Goal: Task Accomplishment & Management: Manage account settings

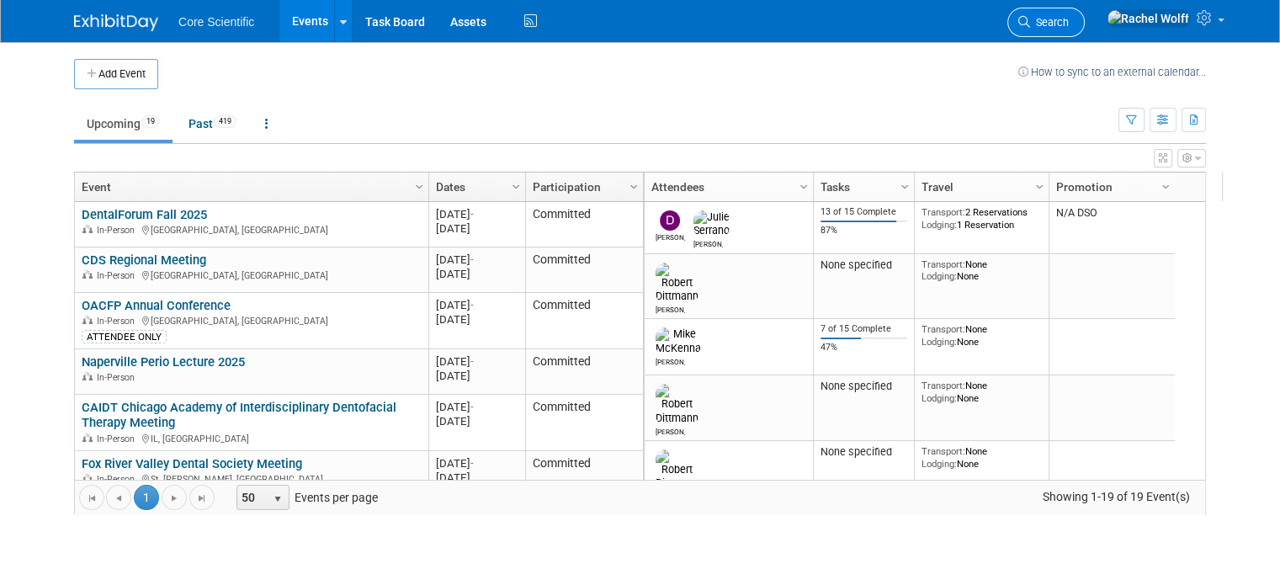
click at [1069, 26] on span "Search" at bounding box center [1049, 22] width 39 height 13
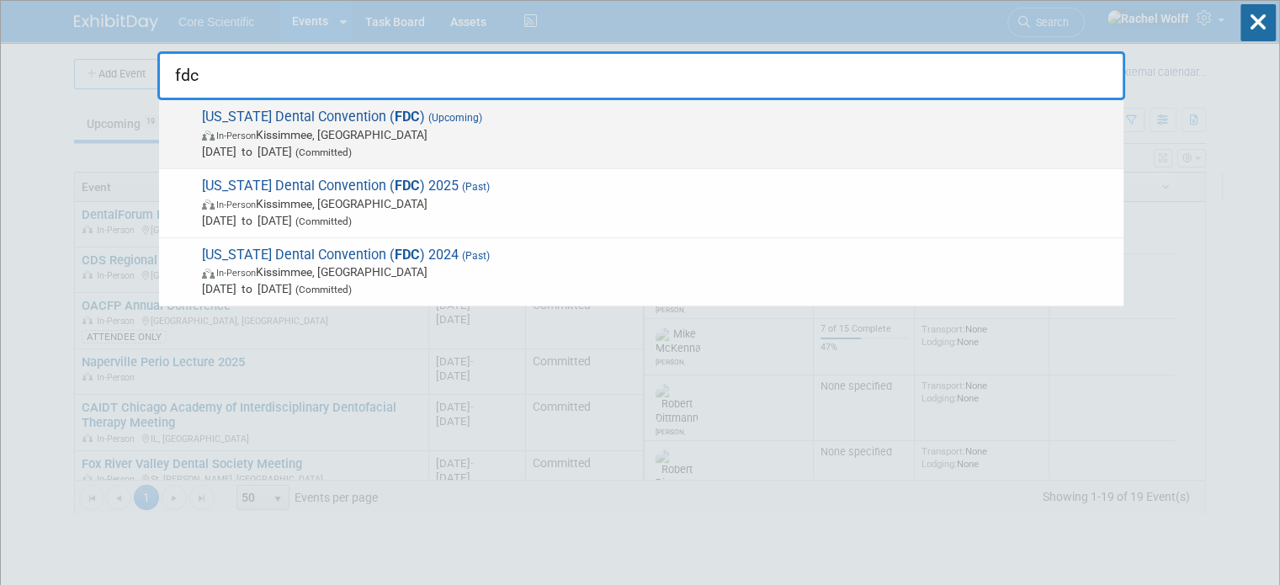
type input "fdc"
click at [661, 134] on span "In-Person Kissimmee, [GEOGRAPHIC_DATA]" at bounding box center [658, 134] width 913 height 17
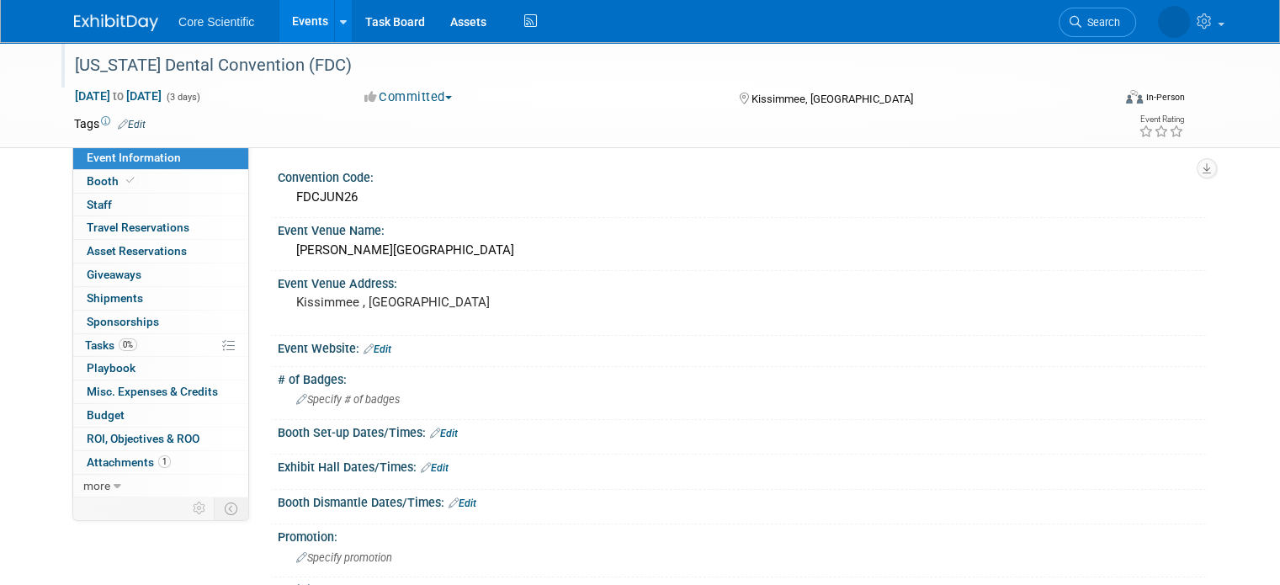
click at [310, 66] on div "[US_STATE] Dental Convention (FDC)" at bounding box center [580, 66] width 1022 height 30
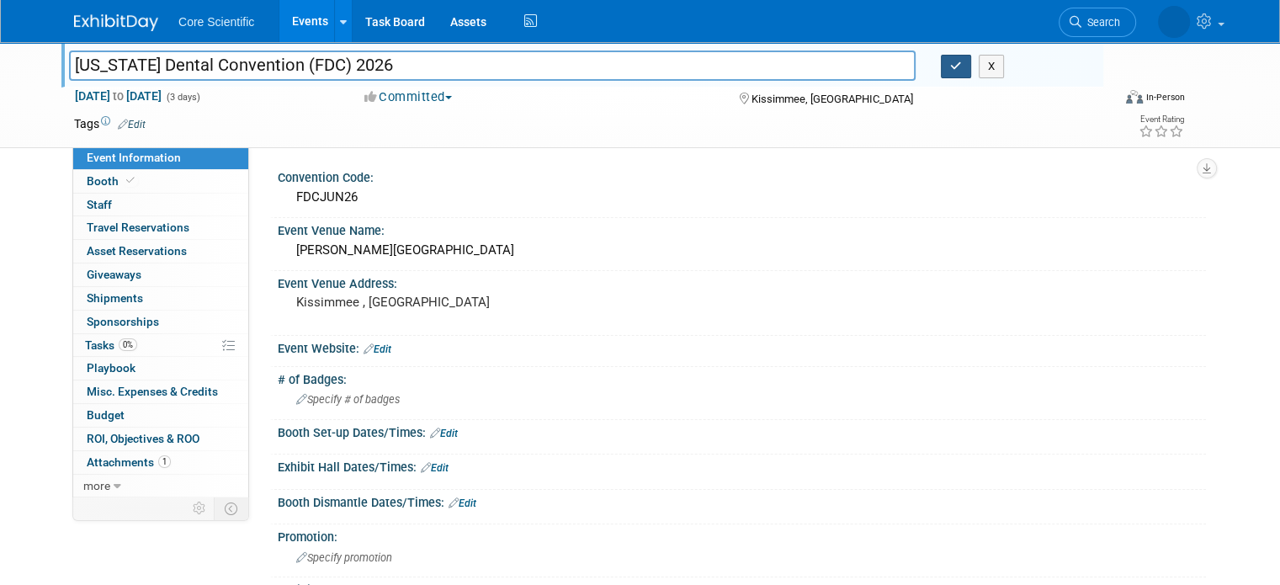
type input "[US_STATE] Dental Convention (FDC) 2026"
click at [959, 66] on icon "button" at bounding box center [956, 66] width 12 height 11
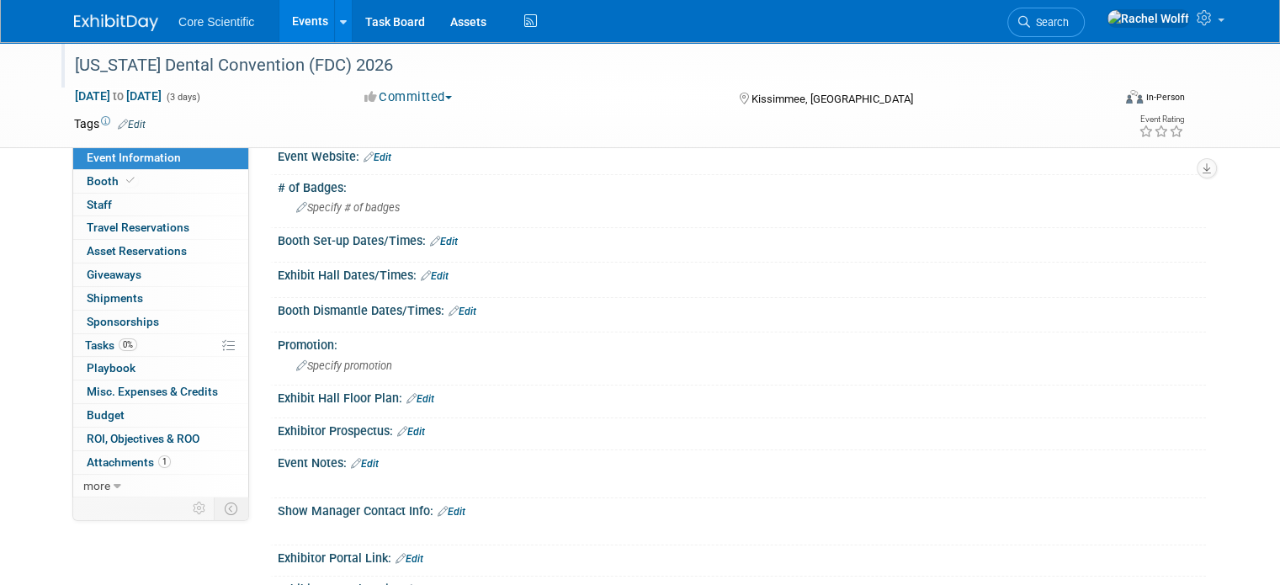
scroll to position [337, 0]
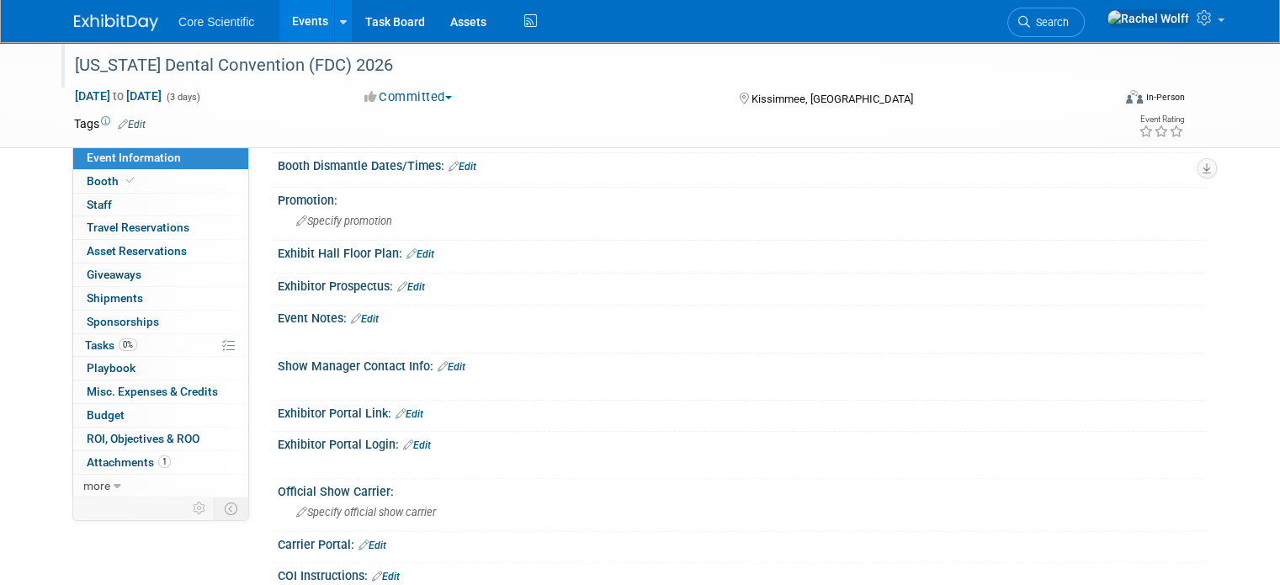
click at [351, 313] on icon at bounding box center [356, 318] width 10 height 11
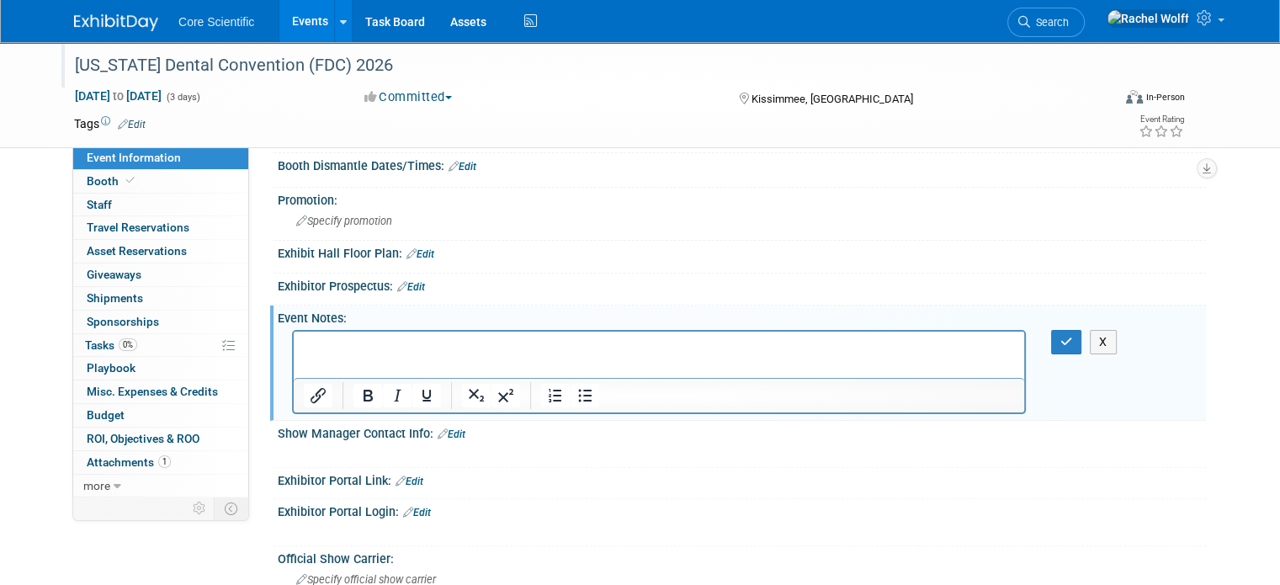
scroll to position [0, 0]
click at [305, 348] on p "https://book.passkey.com/gt/220872890?gtid=ed1c7b739f07bd158237b7e5d1326241" at bounding box center [659, 346] width 711 height 17
click at [305, 348] on p "Rich Text Area. Press ALT-0 for help." at bounding box center [659, 346] width 711 height 17
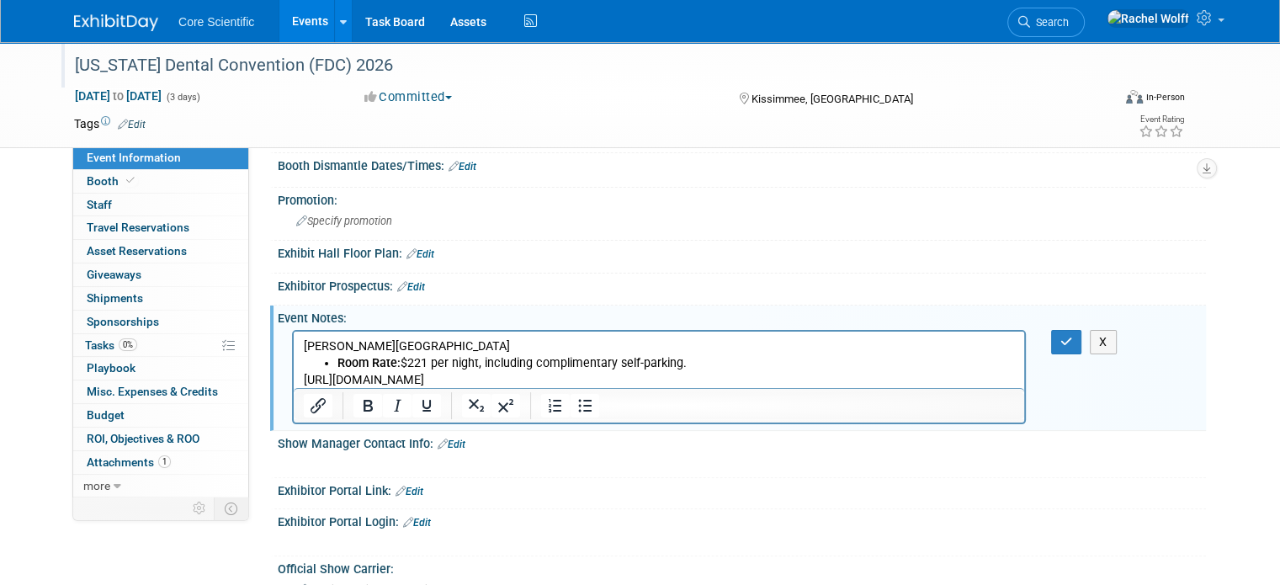
click at [747, 358] on li "Room Rate: $221 per night, including complimentary self-parking." at bounding box center [677, 362] width 678 height 17
click at [547, 326] on div "X" at bounding box center [739, 330] width 907 height 8
click at [552, 340] on p "Gaylord Palms Resort & Convention Center" at bounding box center [659, 346] width 711 height 17
click at [552, 340] on p "Gaylord Palms Resort & Convention Center Hotel Reservation Information" at bounding box center [659, 346] width 711 height 17
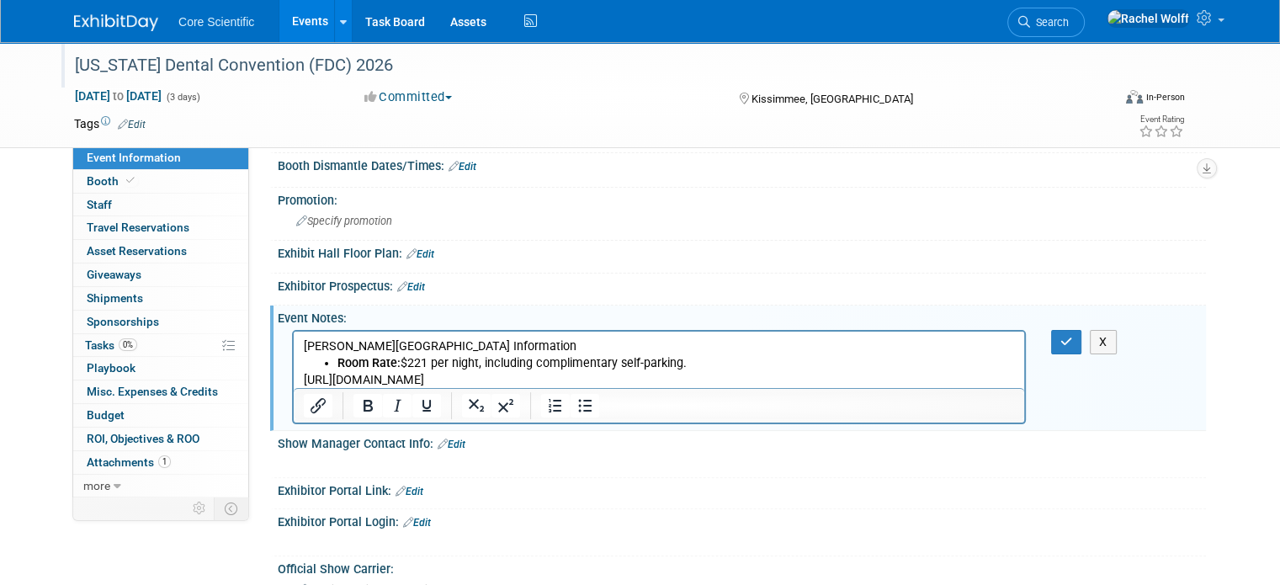
click at [552, 340] on p "Gaylord Palms Resort & Convention Center Hotel Reservation Information" at bounding box center [659, 346] width 711 height 17
click at [358, 401] on icon "Bold" at bounding box center [368, 406] width 20 height 20
click at [933, 357] on li "Room Rate: $221 per night, including complimentary self-parking." at bounding box center [677, 362] width 678 height 17
drag, startPoint x: 1079, startPoint y: 336, endPoint x: 440, endPoint y: 53, distance: 698.7
click at [1073, 336] on icon "button" at bounding box center [1067, 342] width 13 height 12
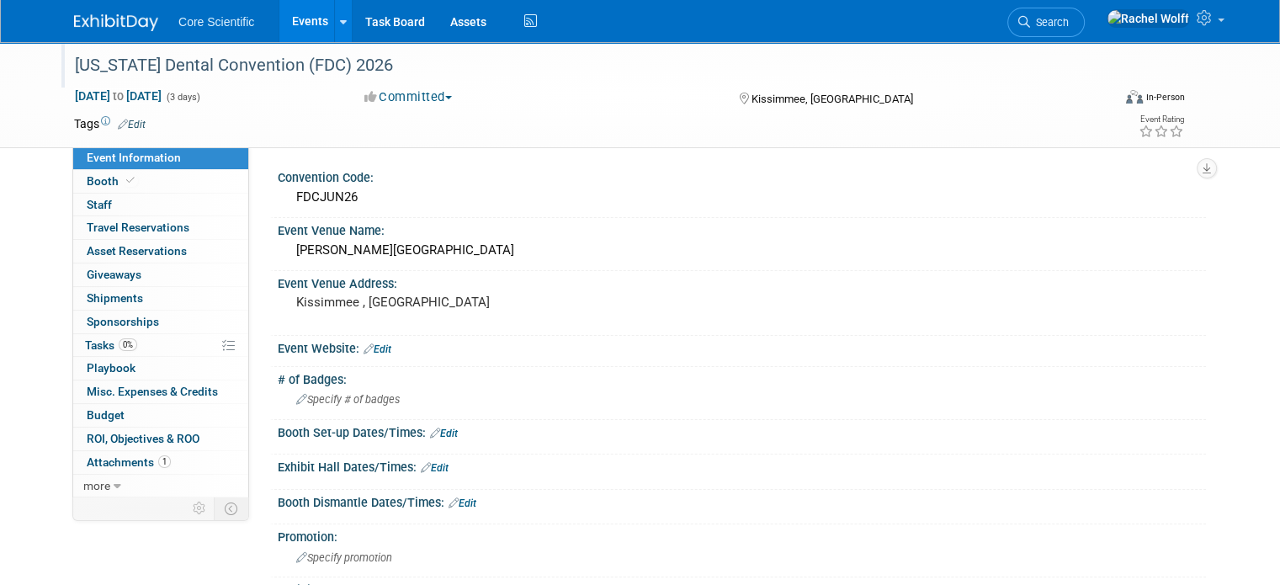
click at [110, 4] on div at bounding box center [126, 15] width 104 height 31
click at [107, 20] on img at bounding box center [116, 22] width 84 height 17
